Goal: Task Accomplishment & Management: Use online tool/utility

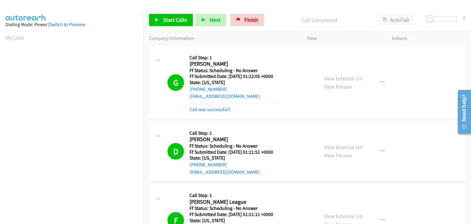
scroll to position [120, 0]
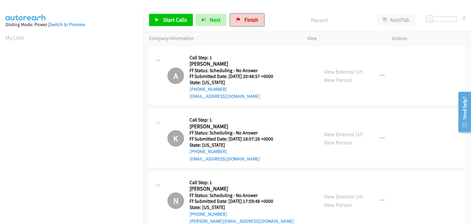
drag, startPoint x: 234, startPoint y: 20, endPoint x: 252, endPoint y: 32, distance: 21.9
click at [236, 20] on icon at bounding box center [238, 20] width 4 height 4
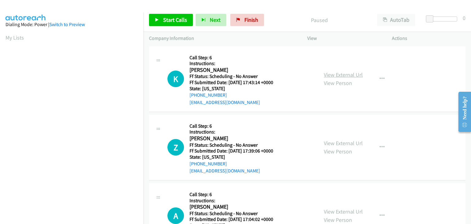
click at [325, 75] on link "View External Url" at bounding box center [343, 74] width 39 height 7
click at [165, 18] on span "Start Calls" at bounding box center [175, 19] width 24 height 7
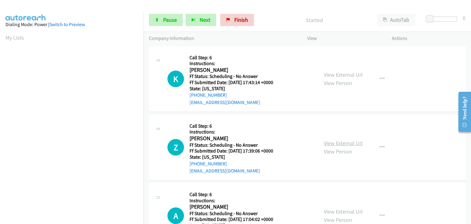
click at [346, 144] on link "View External Url" at bounding box center [343, 143] width 39 height 7
click at [337, 209] on link "View External Url" at bounding box center [343, 211] width 39 height 7
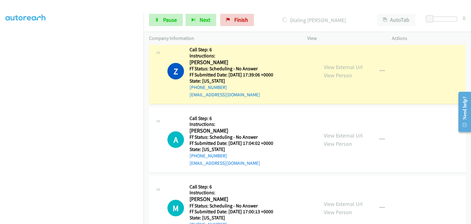
scroll to position [92, 0]
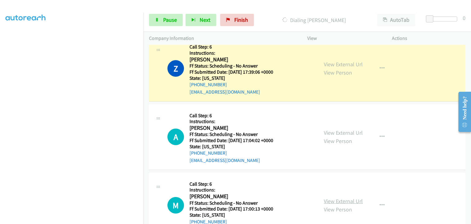
click at [343, 199] on link "View External Url" at bounding box center [343, 200] width 39 height 7
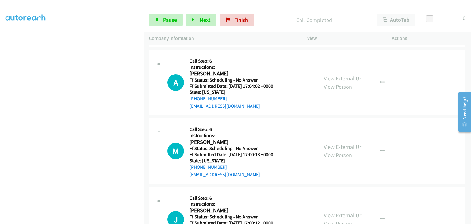
scroll to position [190, 0]
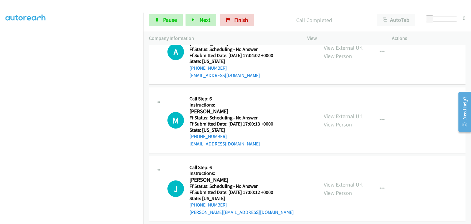
click at [332, 183] on link "View External Url" at bounding box center [343, 184] width 39 height 7
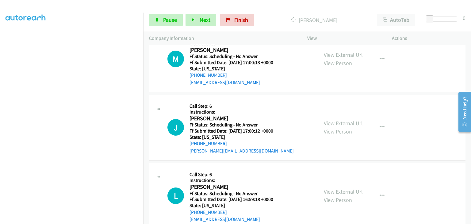
scroll to position [251, 0]
click at [339, 189] on link "View External Url" at bounding box center [343, 191] width 39 height 7
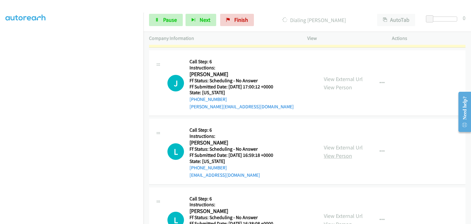
scroll to position [319, 0]
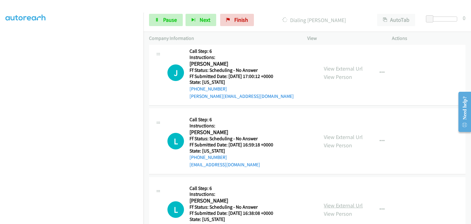
click at [336, 205] on link "View External Url" at bounding box center [343, 205] width 39 height 7
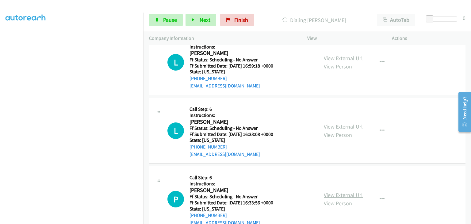
click at [333, 192] on link "View External Url" at bounding box center [343, 194] width 39 height 7
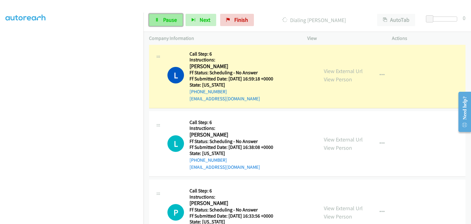
drag, startPoint x: 167, startPoint y: 20, endPoint x: 175, endPoint y: 24, distance: 8.2
click at [167, 20] on span "Pause" at bounding box center [170, 19] width 14 height 7
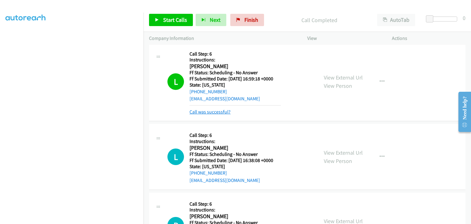
click at [220, 112] on link "Call was successful?" at bounding box center [210, 112] width 41 height 6
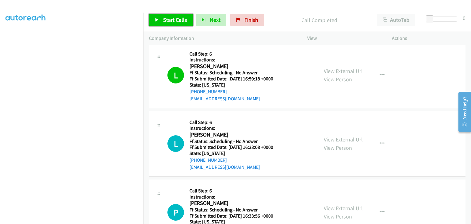
click at [188, 22] on link "Start Calls" at bounding box center [171, 20] width 44 height 12
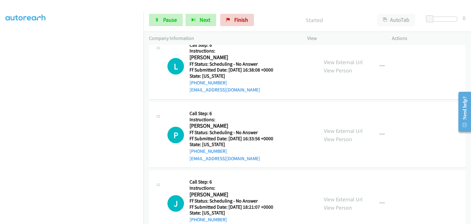
scroll to position [503, 0]
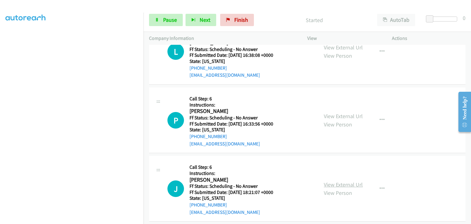
click at [338, 182] on link "View External Url" at bounding box center [343, 184] width 39 height 7
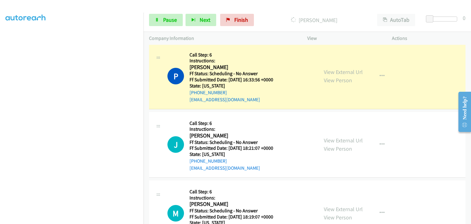
scroll to position [571, 0]
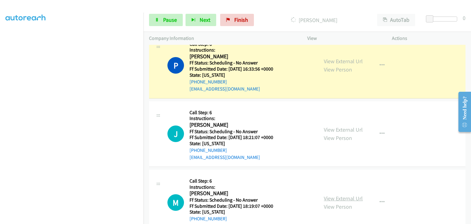
click at [343, 199] on link "View External Url" at bounding box center [343, 198] width 39 height 7
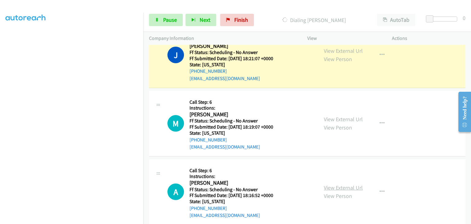
click at [332, 186] on link "View External Url" at bounding box center [343, 187] width 39 height 7
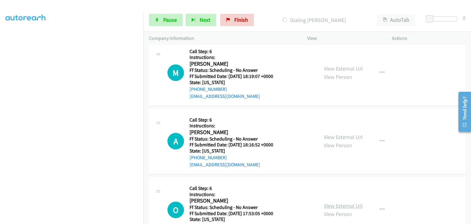
scroll to position [724, 0]
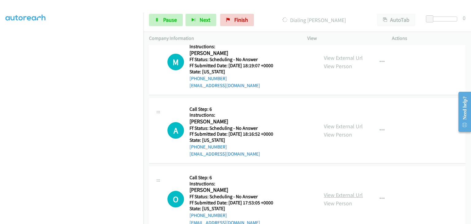
click at [346, 194] on link "View External Url" at bounding box center [343, 194] width 39 height 7
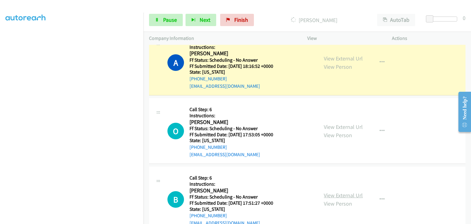
scroll to position [829, 0]
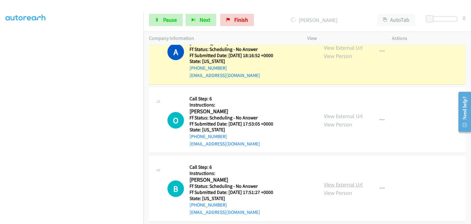
click at [333, 183] on link "View External Url" at bounding box center [343, 184] width 39 height 7
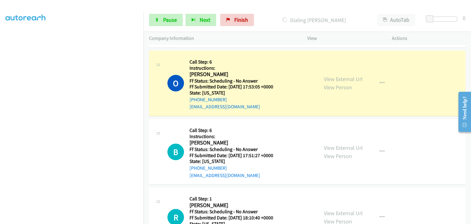
scroll to position [890, 0]
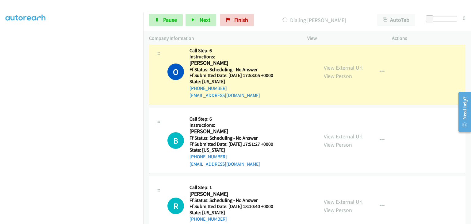
click at [333, 200] on link "View External Url" at bounding box center [343, 201] width 39 height 7
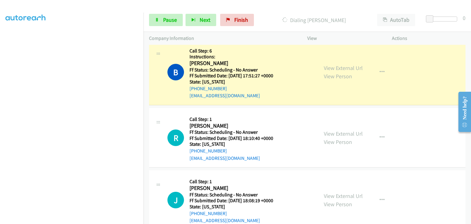
scroll to position [982, 0]
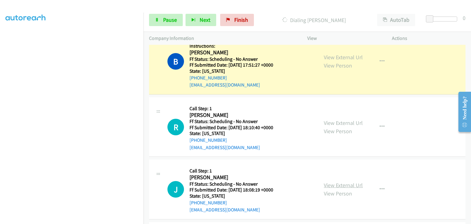
click at [332, 184] on link "View External Url" at bounding box center [343, 185] width 39 height 7
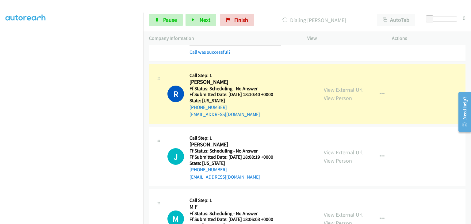
scroll to position [1044, 0]
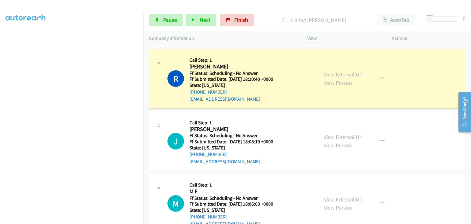
click at [333, 196] on link "View External Url" at bounding box center [343, 199] width 39 height 7
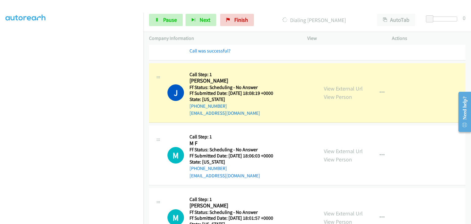
scroll to position [120, 0]
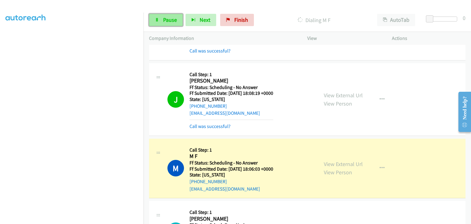
drag, startPoint x: 174, startPoint y: 20, endPoint x: 169, endPoint y: 21, distance: 4.9
click at [174, 20] on span "Pause" at bounding box center [170, 19] width 14 height 7
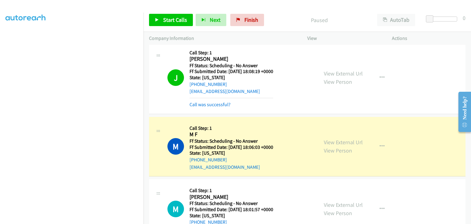
scroll to position [1136, 0]
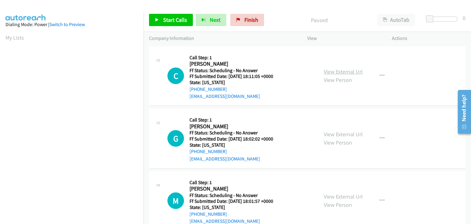
click at [337, 74] on link "View External Url" at bounding box center [343, 71] width 39 height 7
click at [336, 133] on link "View External Url" at bounding box center [343, 134] width 39 height 7
click at [336, 198] on link "View External Url" at bounding box center [343, 196] width 39 height 7
click at [175, 21] on span "Start Calls" at bounding box center [175, 19] width 24 height 7
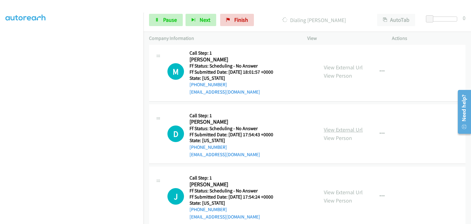
scroll to position [153, 0]
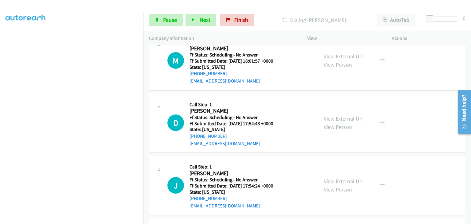
click at [339, 116] on link "View External Url" at bounding box center [343, 118] width 39 height 7
click at [341, 178] on link "View External Url" at bounding box center [343, 181] width 39 height 7
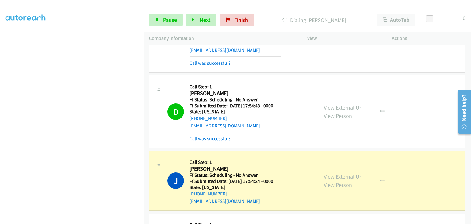
scroll to position [228, 0]
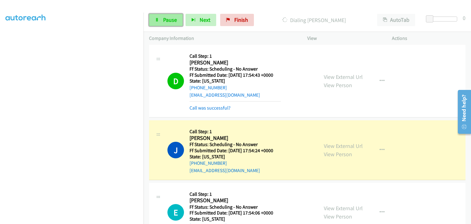
click at [170, 25] on link "Pause" at bounding box center [166, 20] width 34 height 12
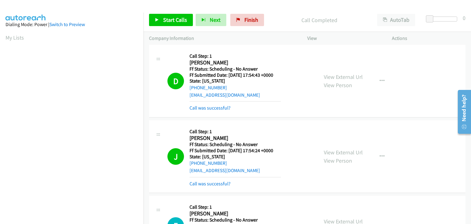
scroll to position [120, 0]
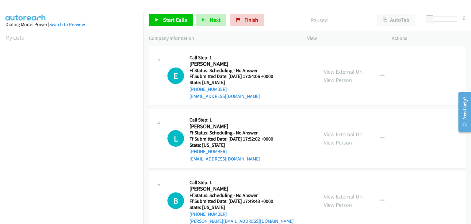
click at [340, 71] on link "View External Url" at bounding box center [343, 71] width 39 height 7
click at [167, 18] on span "Start Calls" at bounding box center [175, 19] width 24 height 7
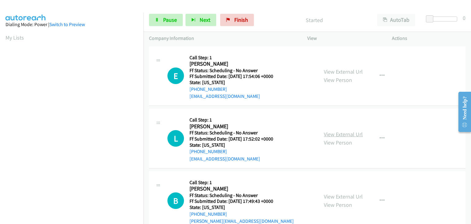
click at [332, 131] on link "View External Url" at bounding box center [343, 134] width 39 height 7
click at [326, 195] on link "View External Url" at bounding box center [343, 196] width 39 height 7
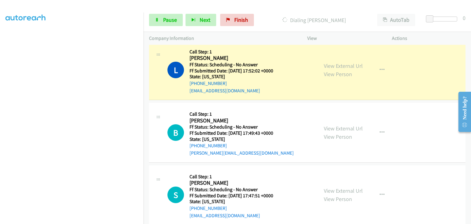
scroll to position [92, 0]
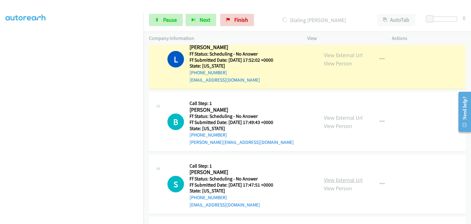
click at [346, 178] on link "View External Url" at bounding box center [343, 179] width 39 height 7
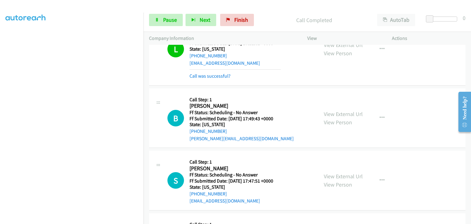
scroll to position [123, 0]
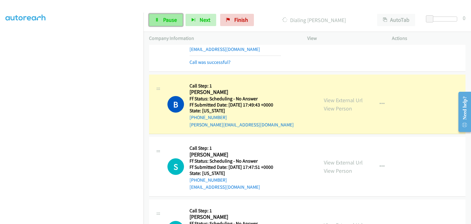
drag, startPoint x: 171, startPoint y: 21, endPoint x: 161, endPoint y: 24, distance: 10.5
click at [171, 21] on span "Pause" at bounding box center [170, 19] width 14 height 7
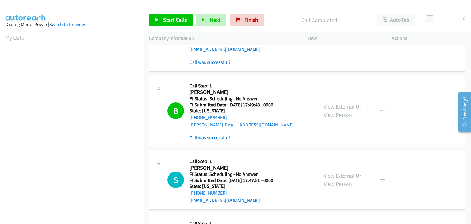
scroll to position [120, 0]
click at [212, 136] on link "Call was successful?" at bounding box center [210, 138] width 41 height 6
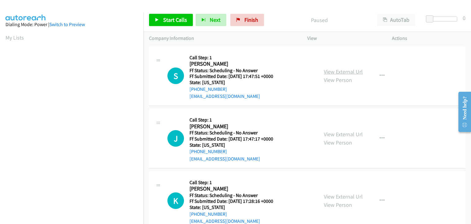
click at [334, 71] on link "View External Url" at bounding box center [343, 71] width 39 height 7
click at [324, 132] on link "View External Url" at bounding box center [343, 134] width 39 height 7
click at [328, 195] on link "View External Url" at bounding box center [343, 196] width 39 height 7
click at [194, 17] on div "Start Calls Pause Next Finish" at bounding box center [208, 20] width 118 height 12
click at [182, 17] on span "Start Calls" at bounding box center [175, 19] width 24 height 7
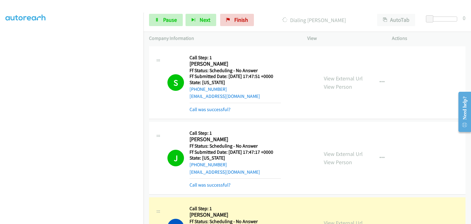
scroll to position [120, 0]
click at [167, 17] on span "Pause" at bounding box center [170, 19] width 14 height 7
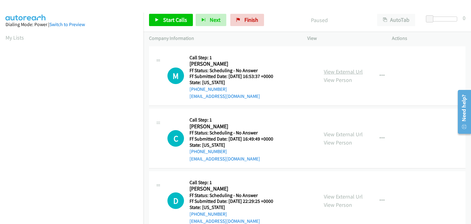
click at [331, 72] on link "View External Url" at bounding box center [343, 71] width 39 height 7
click at [335, 134] on link "View External Url" at bounding box center [343, 134] width 39 height 7
click at [331, 192] on div "View External Url View Person" at bounding box center [343, 200] width 39 height 17
click at [335, 195] on link "View External Url" at bounding box center [343, 196] width 39 height 7
drag, startPoint x: 167, startPoint y: 18, endPoint x: 175, endPoint y: 19, distance: 8.7
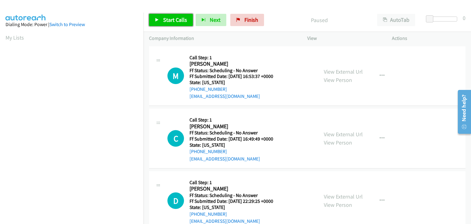
click at [167, 18] on span "Start Calls" at bounding box center [175, 19] width 24 height 7
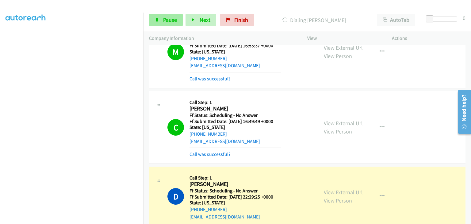
scroll to position [120, 0]
click at [169, 20] on span "Pause" at bounding box center [170, 19] width 14 height 7
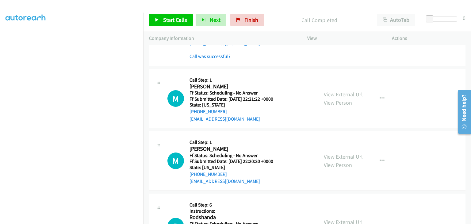
scroll to position [215, 0]
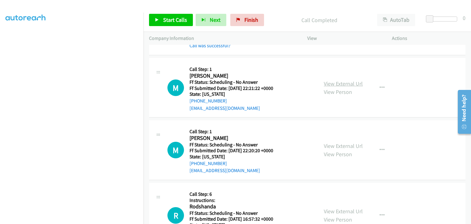
click at [336, 82] on link "View External Url" at bounding box center [343, 83] width 39 height 7
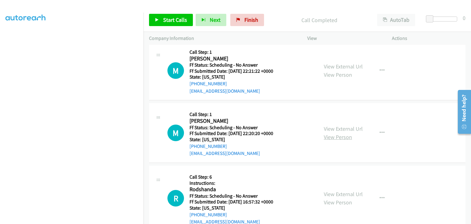
scroll to position [245, 0]
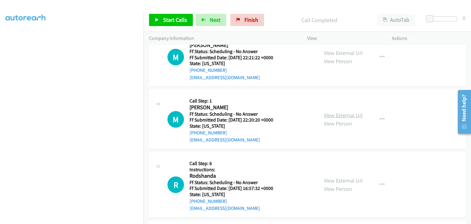
click at [337, 115] on link "View External Url" at bounding box center [343, 115] width 39 height 7
click at [347, 181] on link "View External Url" at bounding box center [343, 180] width 39 height 7
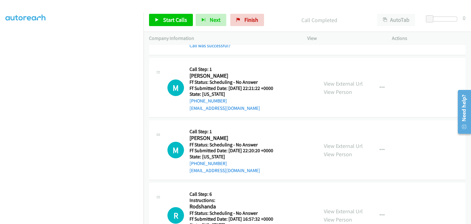
scroll to position [215, 0]
click at [170, 21] on span "Start Calls" at bounding box center [175, 19] width 24 height 7
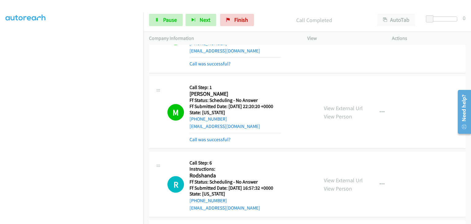
scroll to position [276, 0]
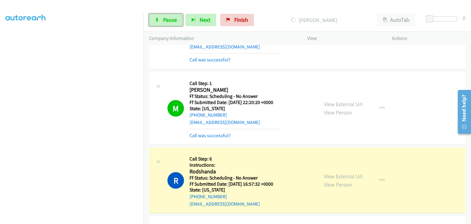
drag, startPoint x: 162, startPoint y: 20, endPoint x: 270, endPoint y: 43, distance: 110.7
click at [162, 20] on link "Pause" at bounding box center [166, 20] width 34 height 12
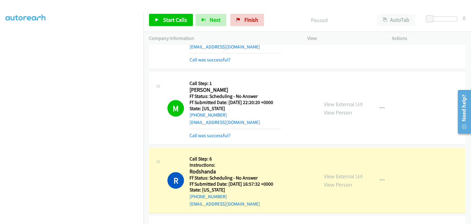
scroll to position [120, 0]
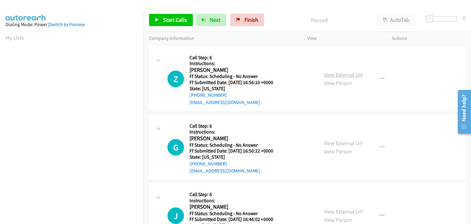
click at [335, 73] on link "View External Url" at bounding box center [343, 74] width 39 height 7
click at [332, 140] on link "View External Url" at bounding box center [343, 143] width 39 height 7
click at [344, 211] on link "View External Url" at bounding box center [343, 211] width 39 height 7
click at [169, 19] on span "Start Calls" at bounding box center [175, 19] width 24 height 7
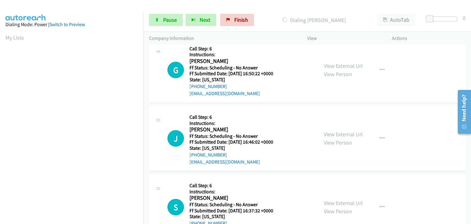
scroll to position [92, 0]
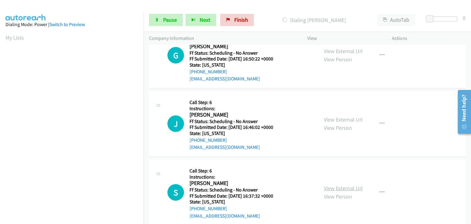
click at [344, 187] on link "View External Url" at bounding box center [343, 188] width 39 height 7
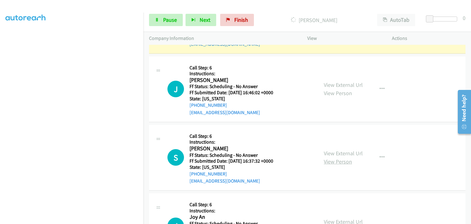
scroll to position [153, 0]
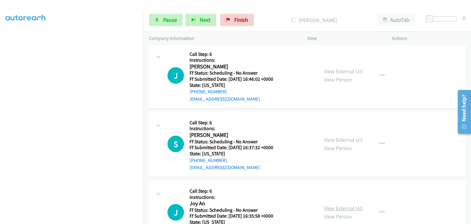
click at [331, 206] on link "View External Url" at bounding box center [343, 208] width 39 height 7
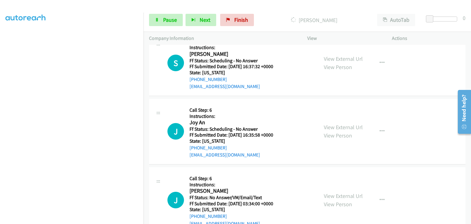
scroll to position [245, 0]
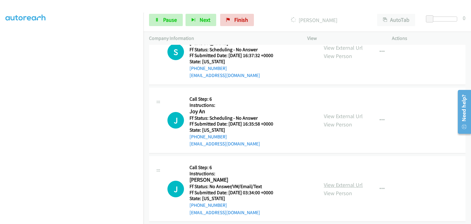
click at [336, 182] on link "View External Url" at bounding box center [343, 184] width 39 height 7
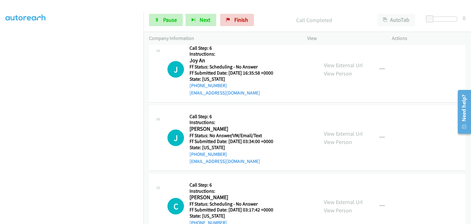
scroll to position [320, 0]
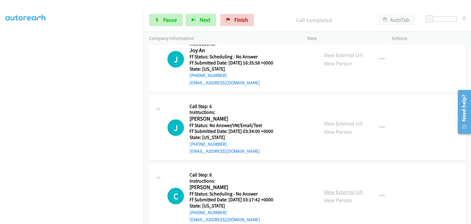
click at [332, 191] on link "View External Url" at bounding box center [343, 191] width 39 height 7
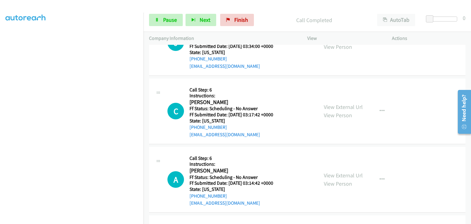
scroll to position [424, 0]
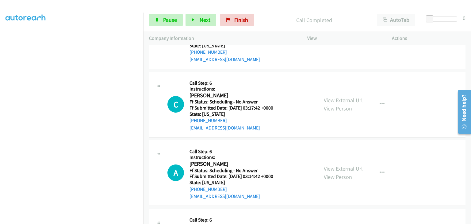
click at [342, 167] on link "View External Url" at bounding box center [343, 168] width 39 height 7
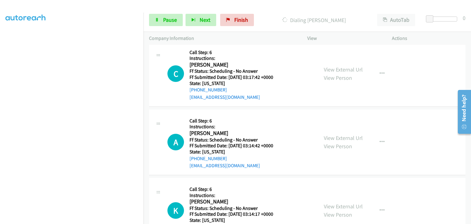
scroll to position [486, 0]
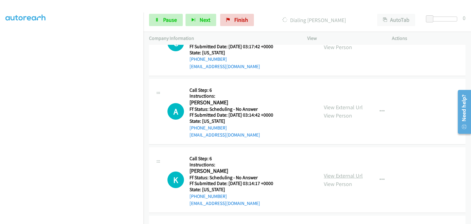
click at [341, 176] on link "View External Url" at bounding box center [343, 175] width 39 height 7
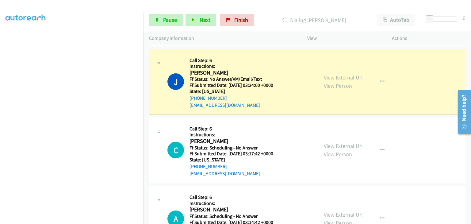
scroll to position [394, 0]
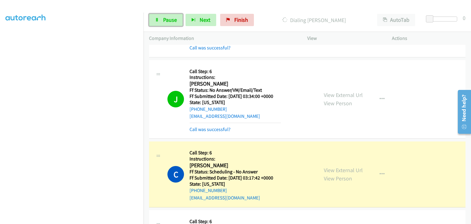
drag, startPoint x: 168, startPoint y: 23, endPoint x: 174, endPoint y: 15, distance: 10.1
click at [168, 23] on span "Pause" at bounding box center [170, 19] width 14 height 7
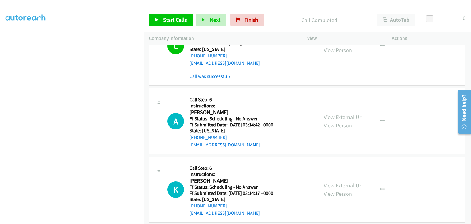
scroll to position [547, 0]
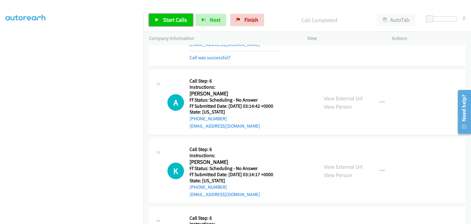
click at [176, 20] on span "Start Calls" at bounding box center [175, 19] width 24 height 7
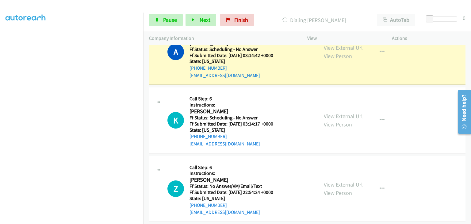
scroll to position [608, 0]
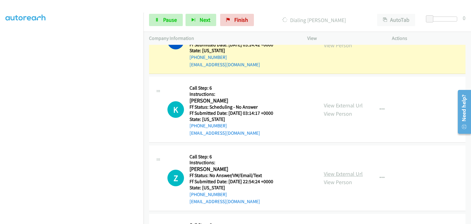
click at [336, 171] on link "View External Url" at bounding box center [343, 173] width 39 height 7
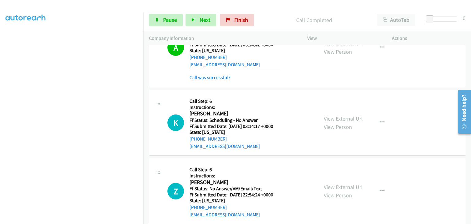
scroll to position [615, 0]
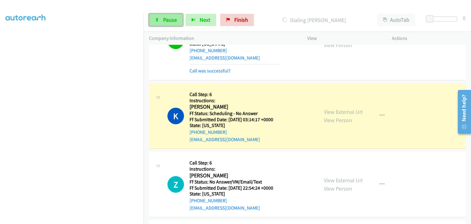
click at [161, 23] on link "Pause" at bounding box center [166, 20] width 34 height 12
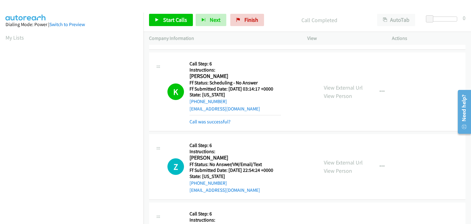
scroll to position [120, 0]
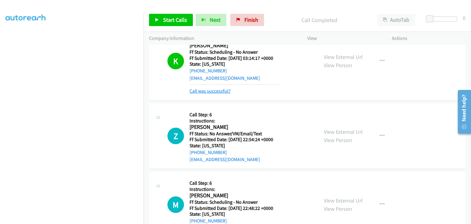
click at [225, 91] on link "Call was successful?" at bounding box center [210, 91] width 41 height 6
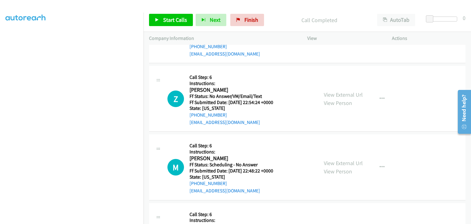
scroll to position [700, 0]
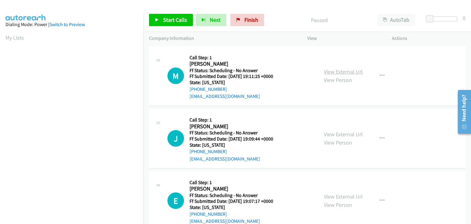
click at [330, 68] on link "View External Url" at bounding box center [343, 71] width 39 height 7
click at [336, 131] on link "View External Url" at bounding box center [343, 134] width 39 height 7
click at [343, 194] on link "View External Url" at bounding box center [343, 196] width 39 height 7
click at [376, 76] on button "button" at bounding box center [382, 76] width 17 height 12
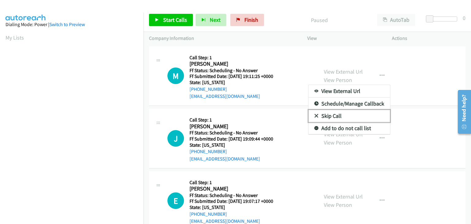
click at [343, 112] on link "Skip Call" at bounding box center [349, 116] width 82 height 12
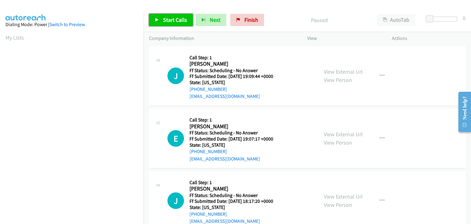
click at [172, 14] on link "Start Calls" at bounding box center [171, 20] width 44 height 12
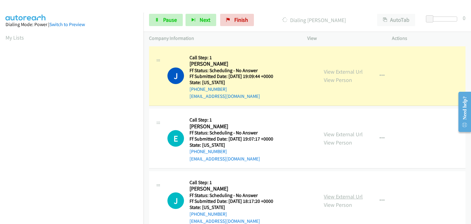
click at [345, 197] on link "View External Url" at bounding box center [343, 196] width 39 height 7
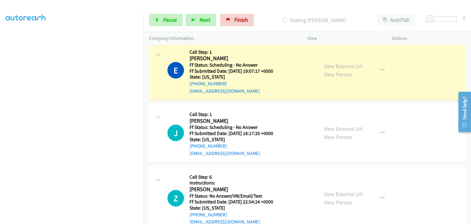
scroll to position [92, 0]
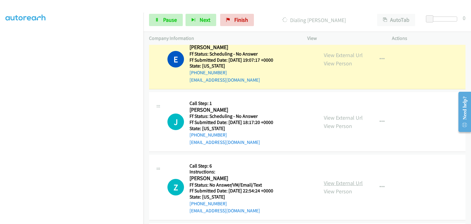
click at [347, 182] on link "View External Url" at bounding box center [343, 182] width 39 height 7
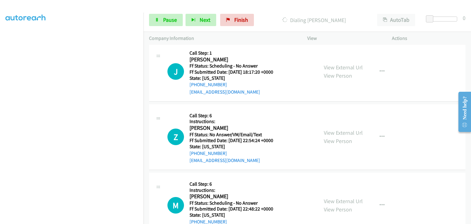
scroll to position [153, 0]
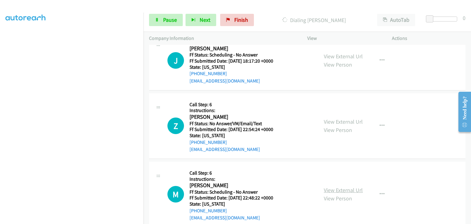
click at [331, 186] on link "View External Url" at bounding box center [343, 189] width 39 height 7
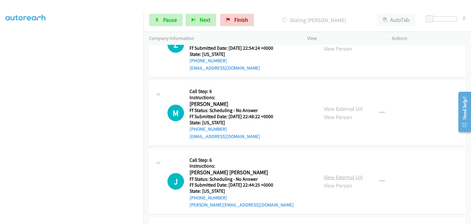
scroll to position [258, 0]
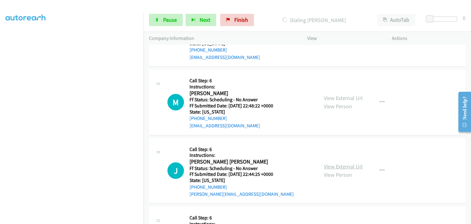
click at [328, 167] on link "View External Url" at bounding box center [343, 166] width 39 height 7
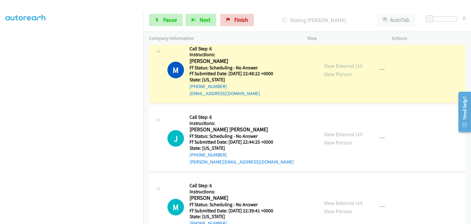
scroll to position [333, 0]
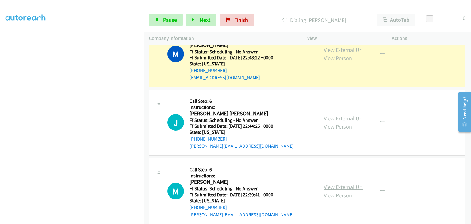
click at [335, 184] on link "View External Url" at bounding box center [343, 186] width 39 height 7
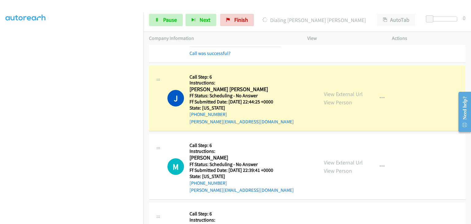
scroll to position [401, 0]
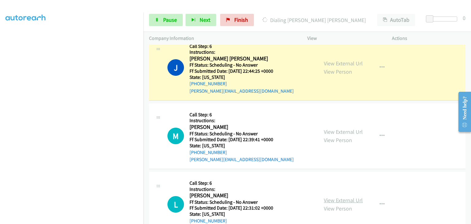
click at [339, 198] on link "View External Url" at bounding box center [343, 200] width 39 height 7
click at [175, 18] on span "Pause" at bounding box center [170, 19] width 14 height 7
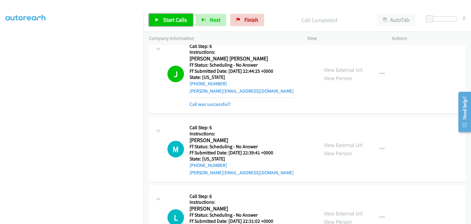
click at [178, 21] on span "Start Calls" at bounding box center [175, 19] width 24 height 7
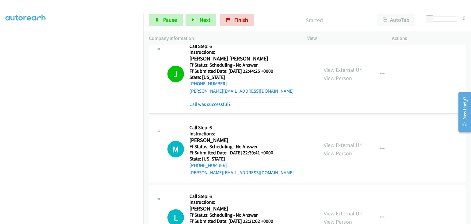
click at [213, 101] on div "Call was successful?" at bounding box center [242, 104] width 104 height 7
drag, startPoint x: 209, startPoint y: 103, endPoint x: 212, endPoint y: 102, distance: 3.7
click at [209, 103] on link "Call was successful?" at bounding box center [210, 104] width 41 height 6
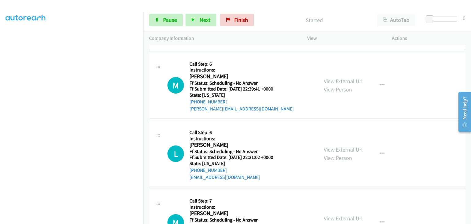
scroll to position [462, 0]
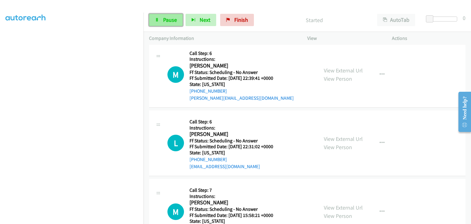
click at [169, 20] on span "Pause" at bounding box center [170, 19] width 14 height 7
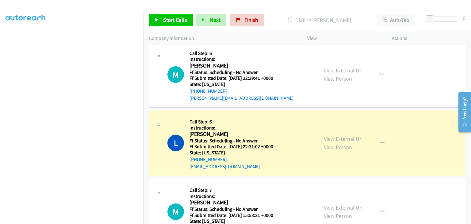
scroll to position [120, 0]
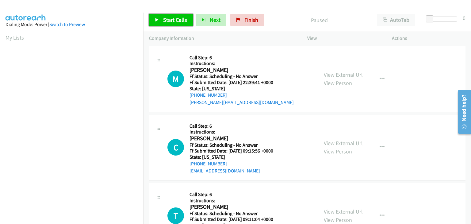
drag, startPoint x: 159, startPoint y: 20, endPoint x: 232, endPoint y: 31, distance: 72.9
click at [159, 20] on link "Start Calls" at bounding box center [171, 20] width 44 height 12
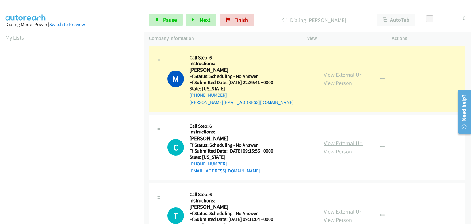
click at [340, 144] on link "View External Url" at bounding box center [343, 143] width 39 height 7
click at [331, 211] on link "View External Url" at bounding box center [343, 211] width 39 height 7
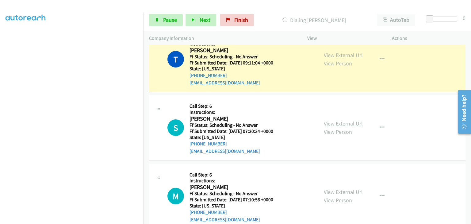
scroll to position [184, 0]
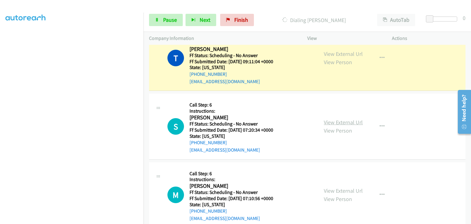
click at [332, 122] on link "View External Url" at bounding box center [343, 122] width 39 height 7
click at [332, 189] on link "View External Url" at bounding box center [343, 190] width 39 height 7
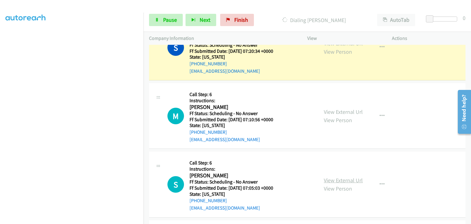
click at [333, 181] on link "View External Url" at bounding box center [343, 180] width 39 height 7
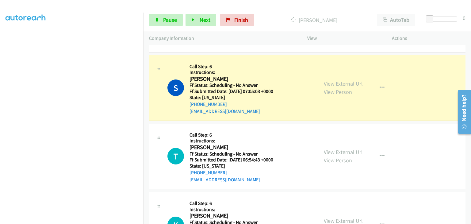
scroll to position [429, 0]
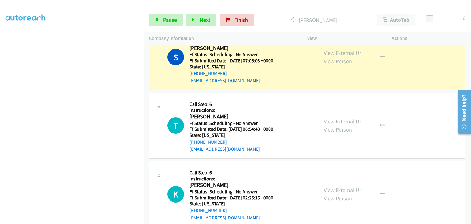
click at [331, 117] on div "View External Url View Person" at bounding box center [343, 125] width 39 height 17
click at [332, 118] on link "View External Url" at bounding box center [343, 121] width 39 height 7
click at [344, 190] on link "View External Url" at bounding box center [343, 189] width 39 height 7
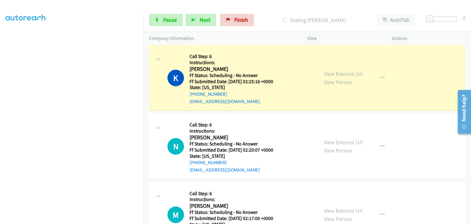
scroll to position [583, 0]
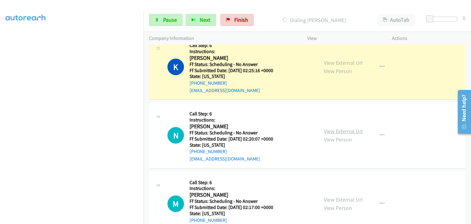
click at [326, 129] on link "View External Url" at bounding box center [343, 131] width 39 height 7
click at [331, 197] on link "View External Url" at bounding box center [343, 199] width 39 height 7
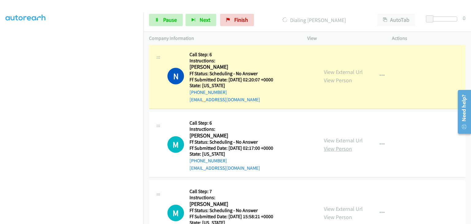
scroll to position [675, 0]
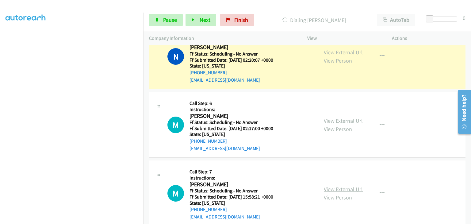
click at [332, 188] on link "View External Url" at bounding box center [343, 189] width 39 height 7
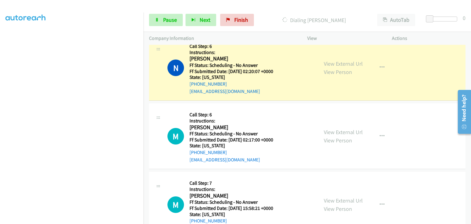
scroll to position [644, 0]
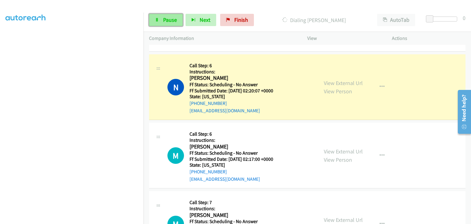
click at [165, 23] on span "Pause" at bounding box center [170, 19] width 14 height 7
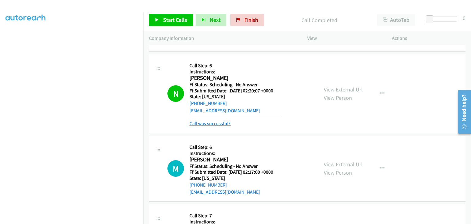
click at [216, 122] on link "Call was successful?" at bounding box center [210, 124] width 41 height 6
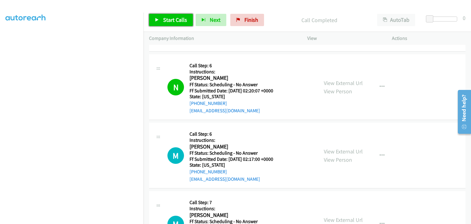
click at [168, 19] on span "Start Calls" at bounding box center [175, 19] width 24 height 7
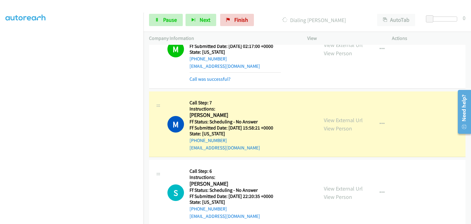
scroll to position [767, 0]
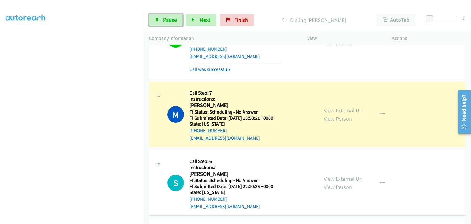
drag, startPoint x: 179, startPoint y: 21, endPoint x: 147, endPoint y: 41, distance: 37.5
click at [179, 21] on link "Pause" at bounding box center [166, 20] width 34 height 12
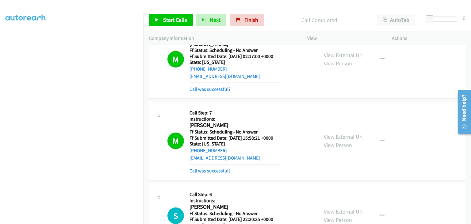
scroll to position [736, 0]
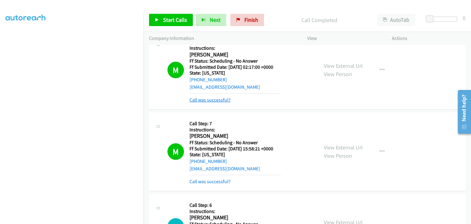
click at [220, 98] on link "Call was successful?" at bounding box center [210, 100] width 41 height 6
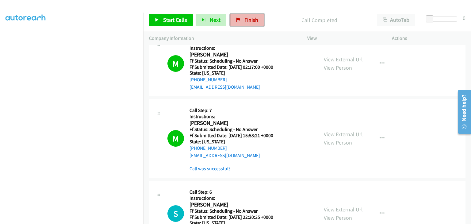
click at [244, 19] on span "Finish" at bounding box center [251, 19] width 14 height 7
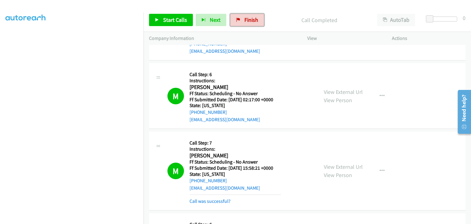
scroll to position [675, 0]
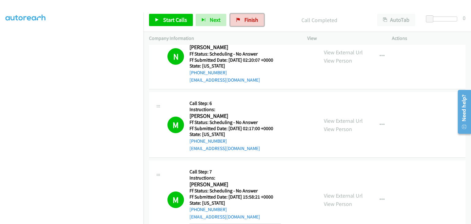
click at [239, 21] on link "Finish" at bounding box center [247, 20] width 34 height 12
